Goal: Transaction & Acquisition: Purchase product/service

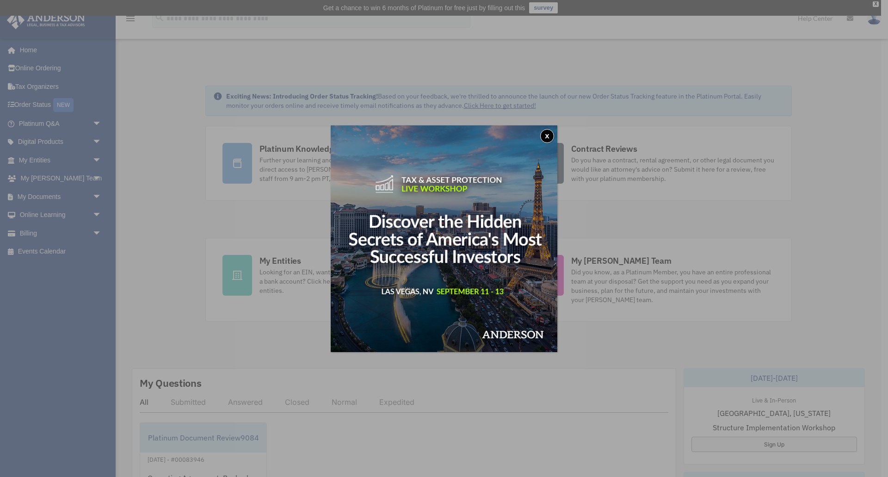
click at [30, 232] on div "x" at bounding box center [444, 238] width 888 height 477
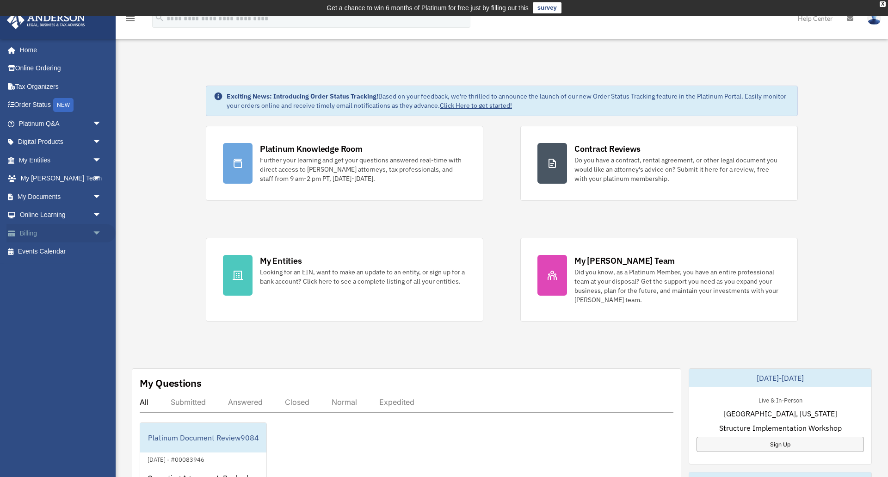
click at [37, 235] on link "Billing arrow_drop_down" at bounding box center [60, 233] width 109 height 19
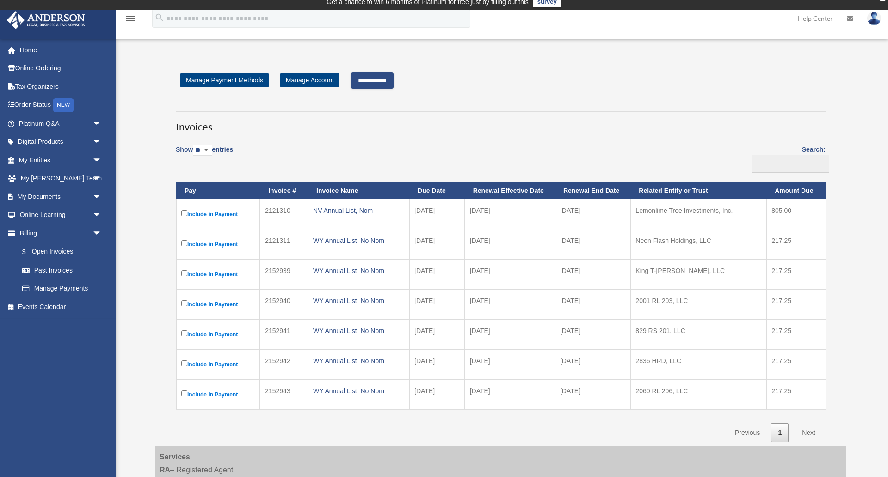
scroll to position [5, 0]
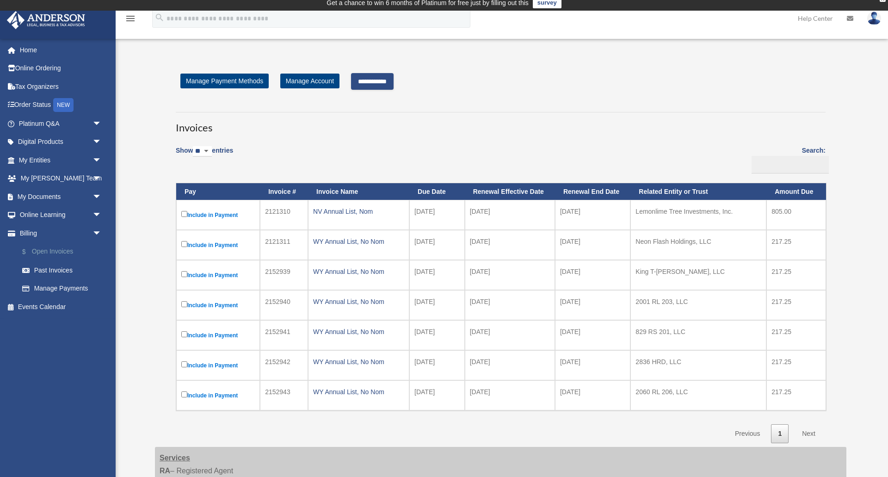
click at [47, 250] on link "$ Open Invoices" at bounding box center [64, 251] width 103 height 19
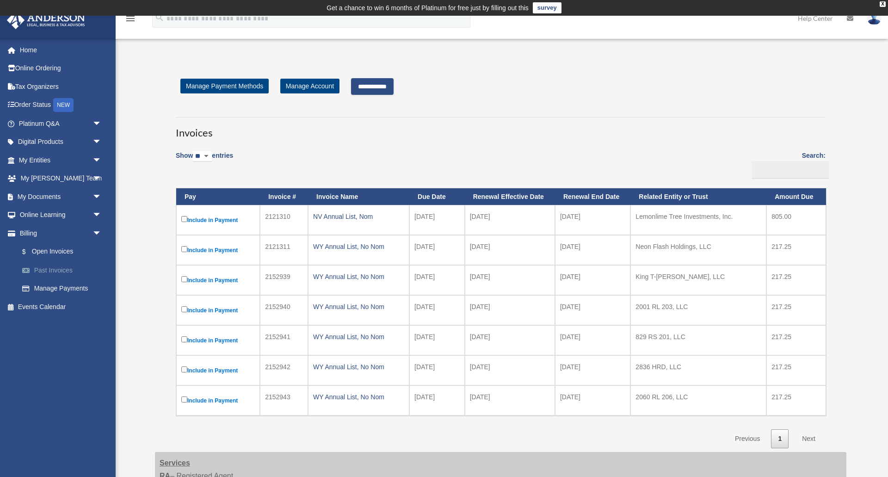
click at [50, 271] on link "Past Invoices" at bounding box center [64, 270] width 103 height 19
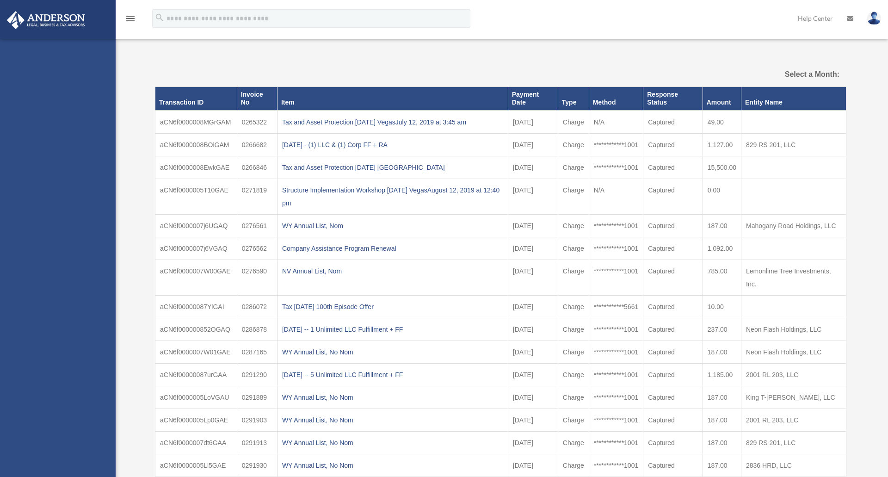
select select
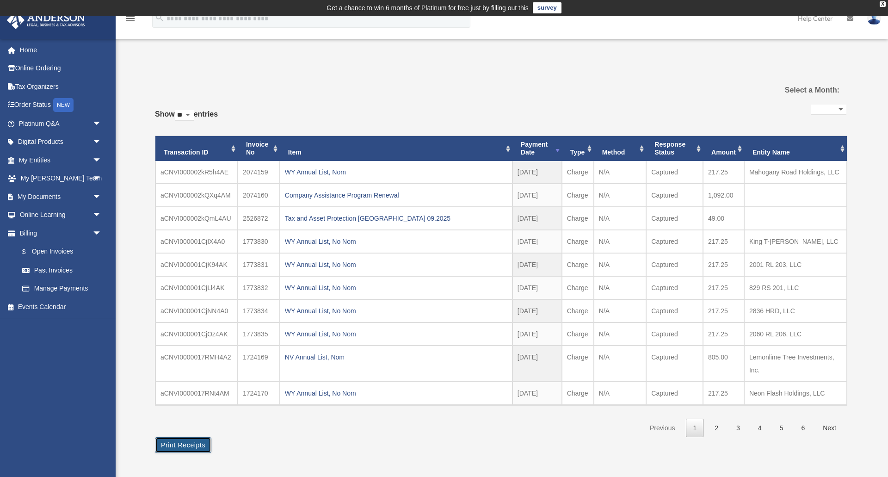
click at [185, 443] on button "Print Receipts" at bounding box center [183, 445] width 56 height 16
click at [75, 288] on link "Manage Payments" at bounding box center [64, 288] width 103 height 19
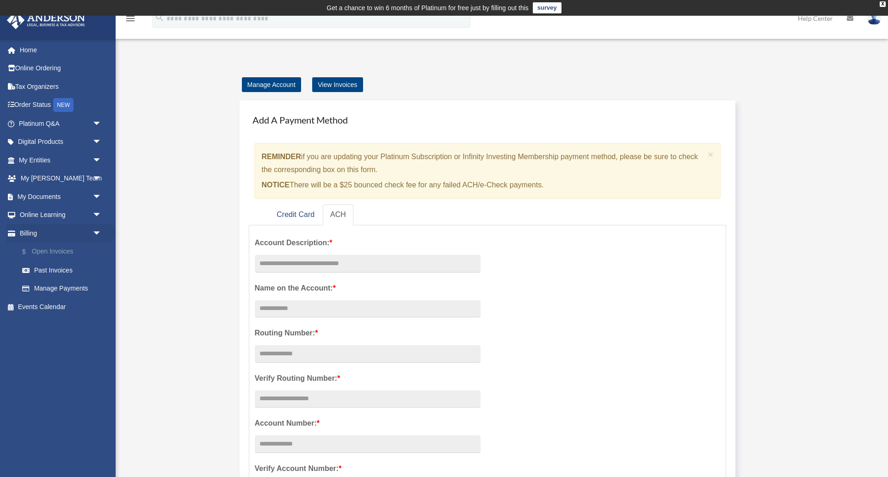
click at [60, 250] on link "$ Open Invoices" at bounding box center [64, 251] width 103 height 19
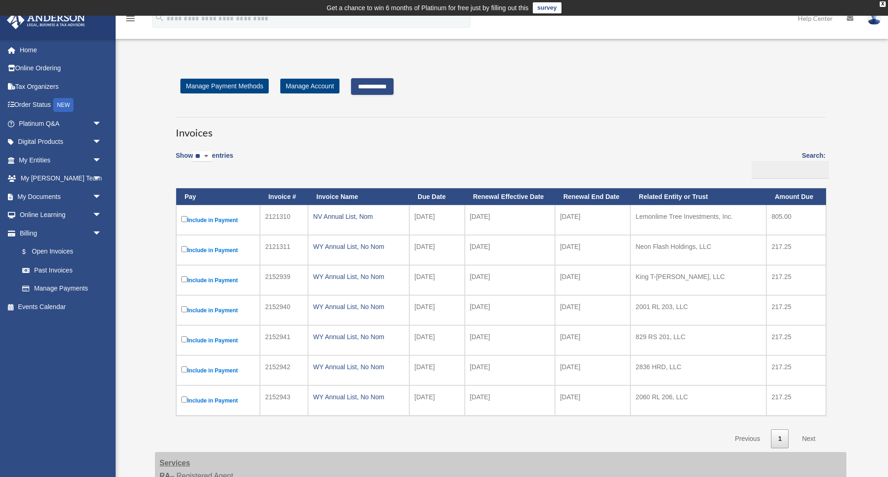
click at [386, 84] on input "**********" at bounding box center [372, 86] width 43 height 17
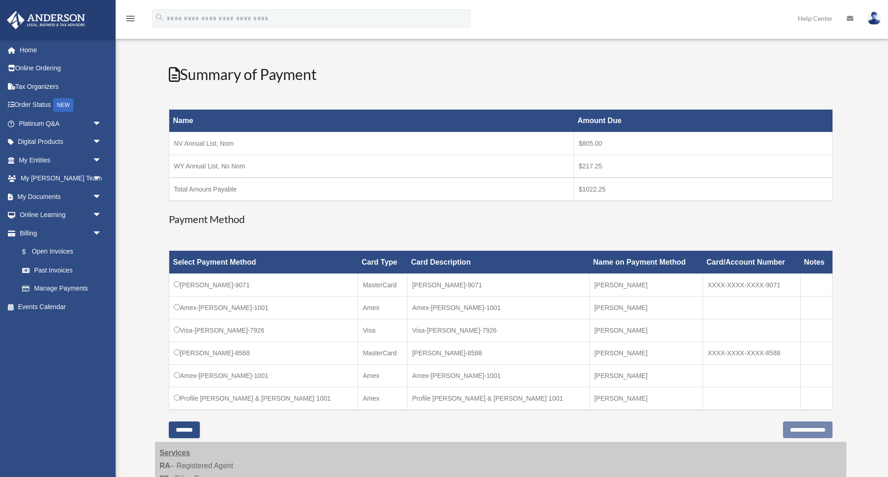
scroll to position [113, 0]
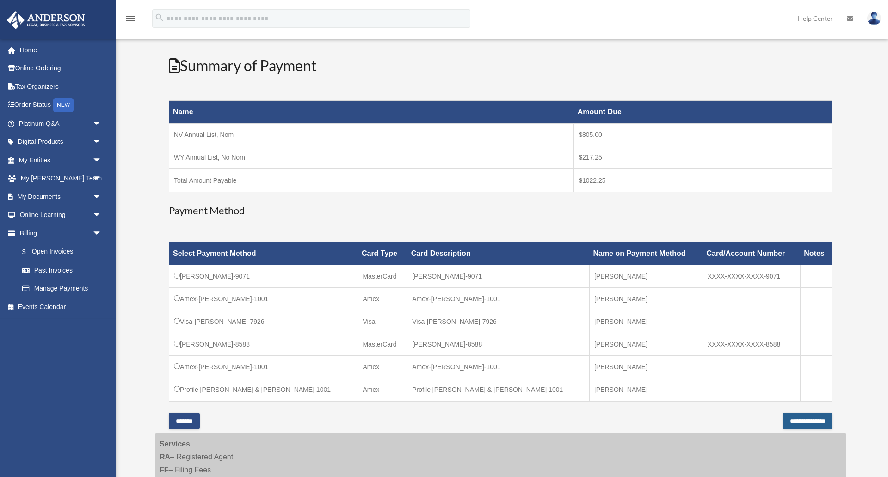
click at [793, 421] on input "**********" at bounding box center [807, 421] width 49 height 17
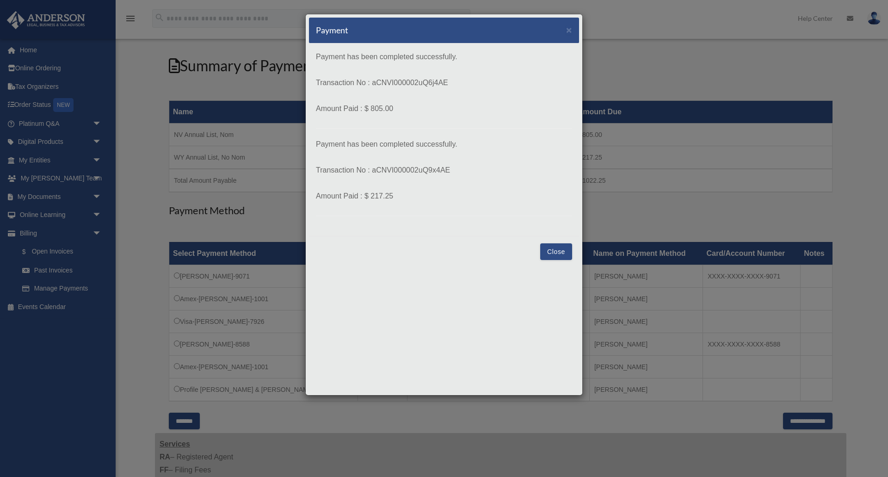
click at [561, 253] on button "Close" at bounding box center [556, 251] width 32 height 17
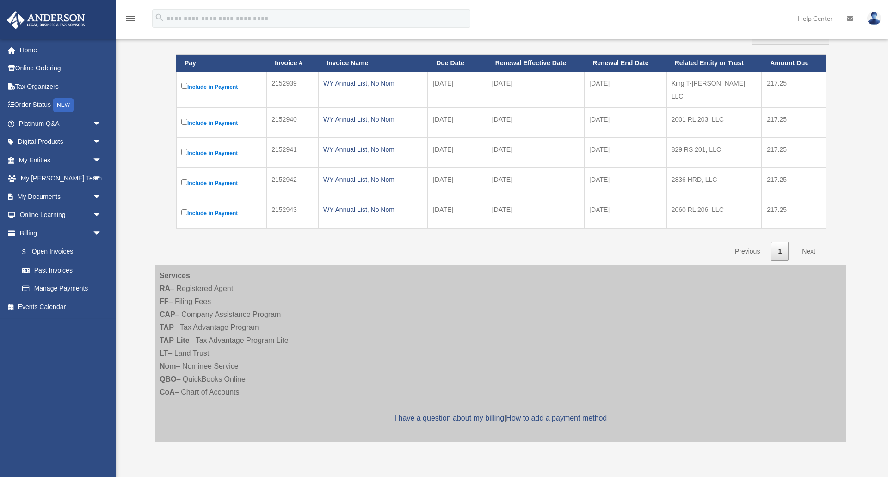
scroll to position [129, 0]
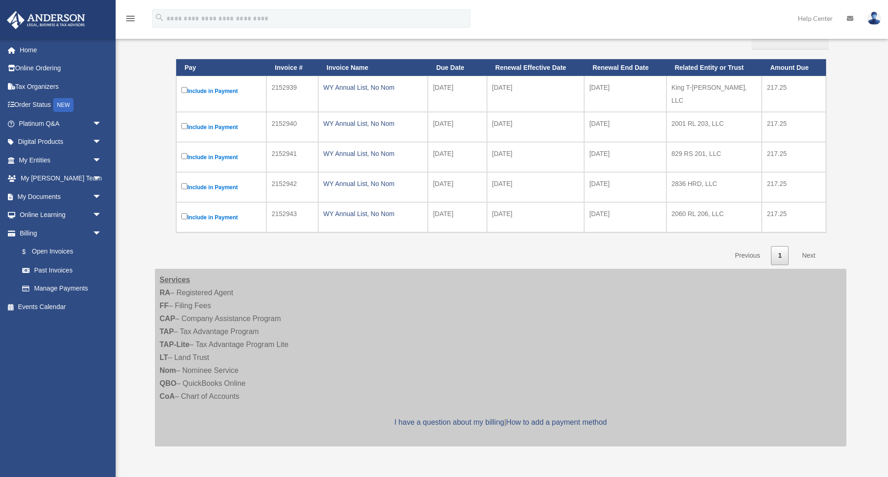
click at [874, 20] on img at bounding box center [874, 18] width 14 height 13
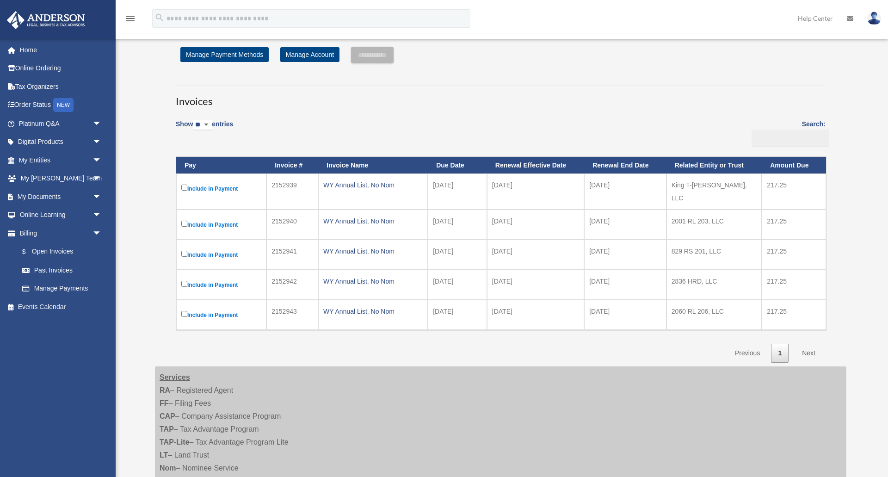
scroll to position [0, 0]
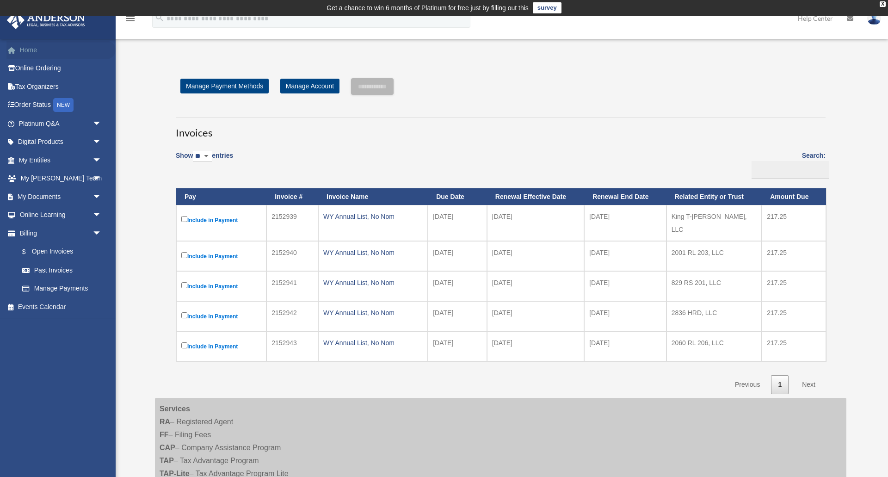
click at [26, 50] on link "Home" at bounding box center [60, 50] width 109 height 19
